Goal: Task Accomplishment & Management: Complete application form

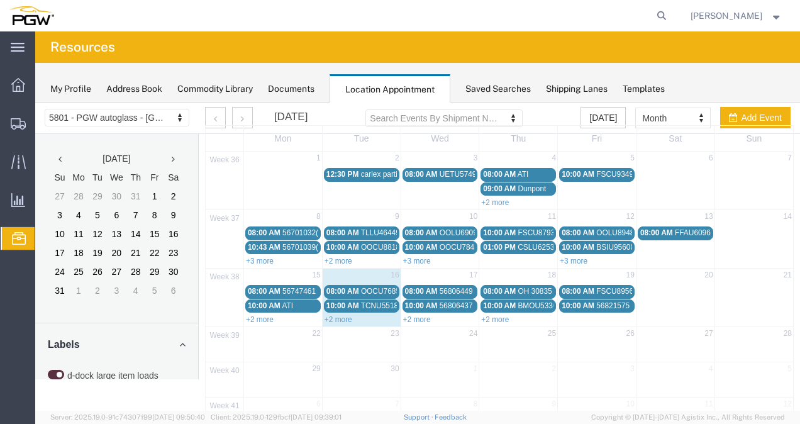
scroll to position [69, 0]
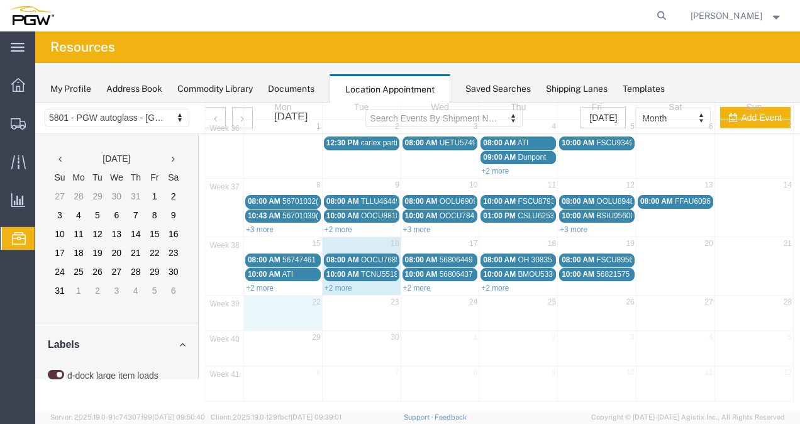
click at [301, 311] on td at bounding box center [283, 312] width 79 height 3
select select "1"
select select
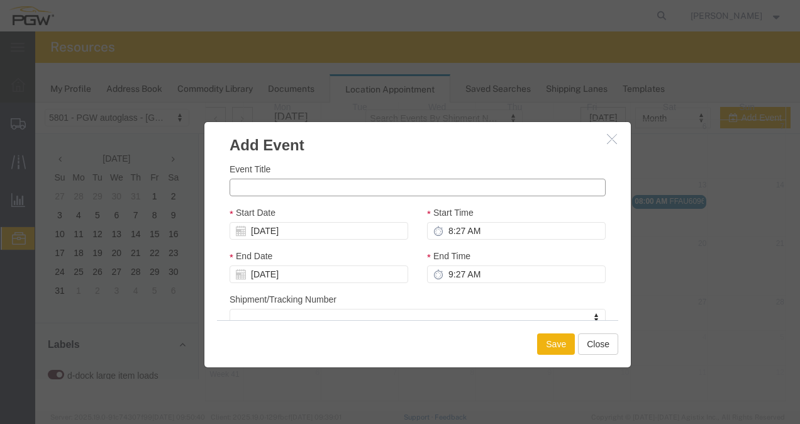
click at [336, 183] on input "Event Title" at bounding box center [417, 188] width 376 height 18
paste input "56839613"
type input "56839613"
click at [453, 231] on input "8:27 AM" at bounding box center [516, 231] width 179 height 18
click at [461, 234] on input "8:27 AM" at bounding box center [516, 231] width 179 height 18
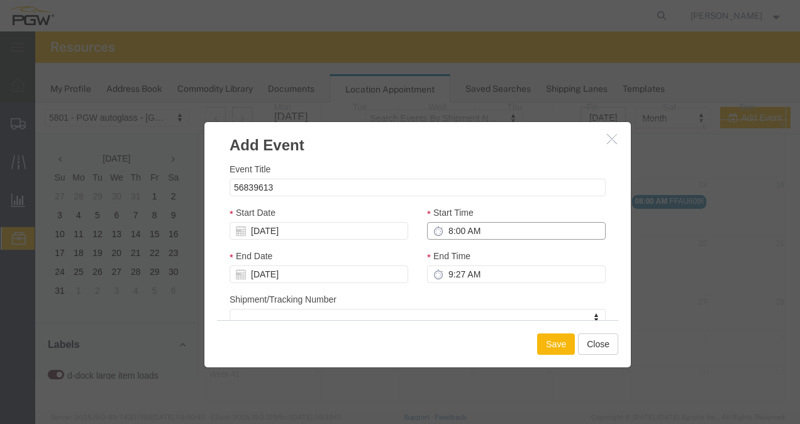
type input "8:00 AM"
type input "9:00 AM"
click at [556, 341] on button "Save" at bounding box center [556, 343] width 38 height 21
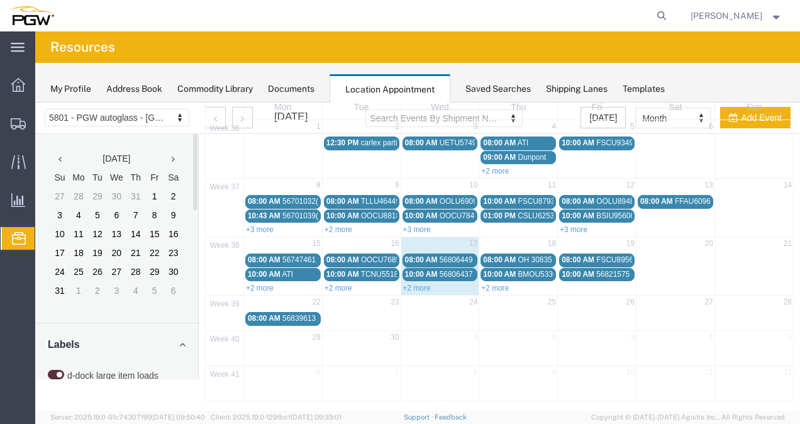
click at [284, 300] on td "22" at bounding box center [283, 303] width 79 height 16
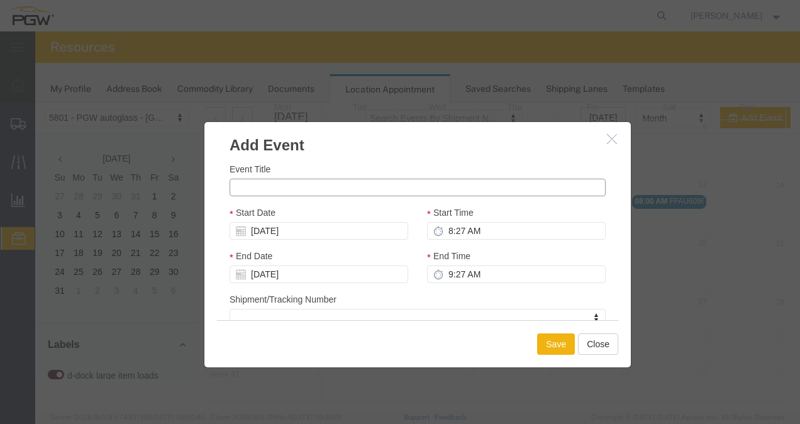
click at [340, 190] on input "Event Title" at bounding box center [417, 188] width 376 height 18
paste input "56839570"
type input "56839570"
click at [453, 229] on input "8:27 AM" at bounding box center [516, 231] width 179 height 18
click at [453, 236] on input "8:27 AM" at bounding box center [516, 231] width 179 height 18
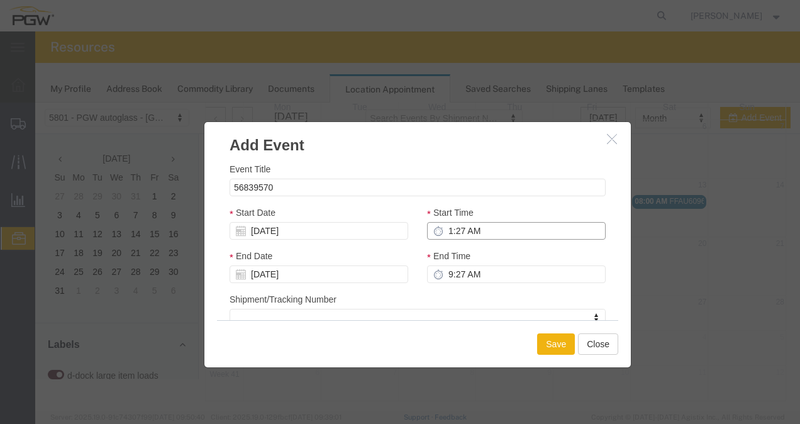
type input "10:27 AM"
type input "11:27 AM"
type input "10:00 AM"
type input "11:00 AM"
click at [561, 352] on button "Save" at bounding box center [556, 343] width 38 height 21
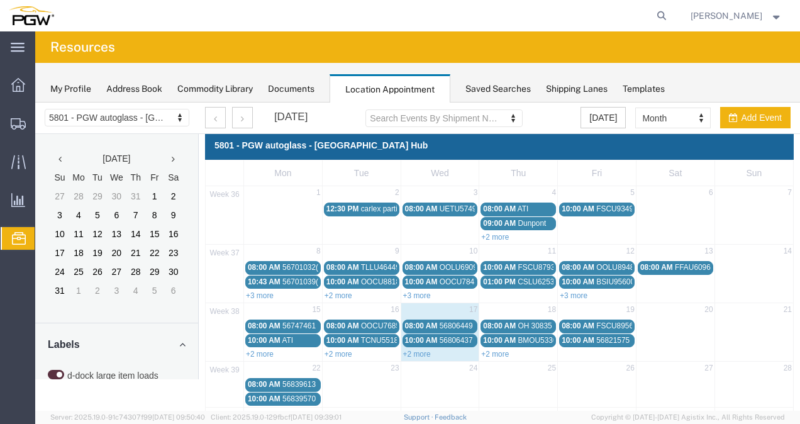
scroll to position [66, 0]
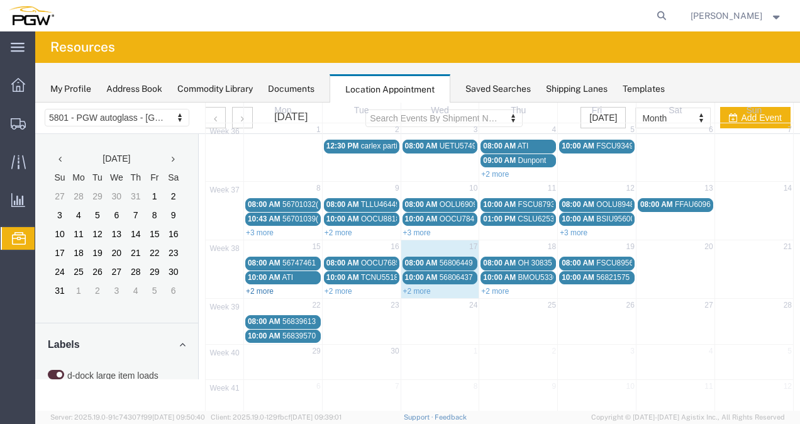
click at [262, 287] on link "+2 more" at bounding box center [260, 291] width 28 height 9
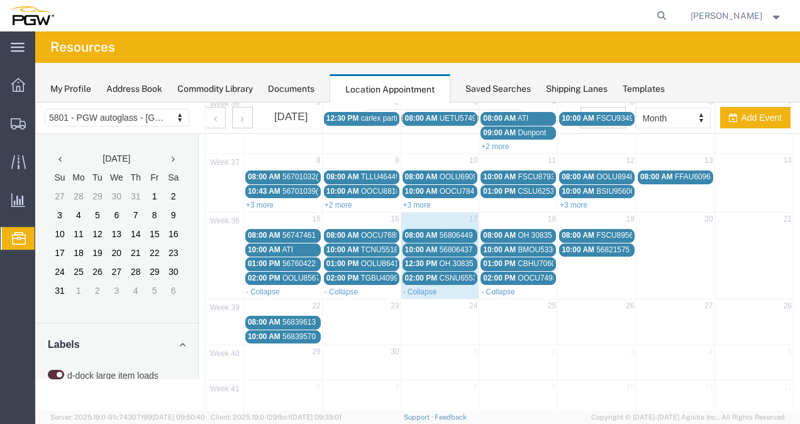
scroll to position [106, 0]
